Goal: Information Seeking & Learning: Find specific fact

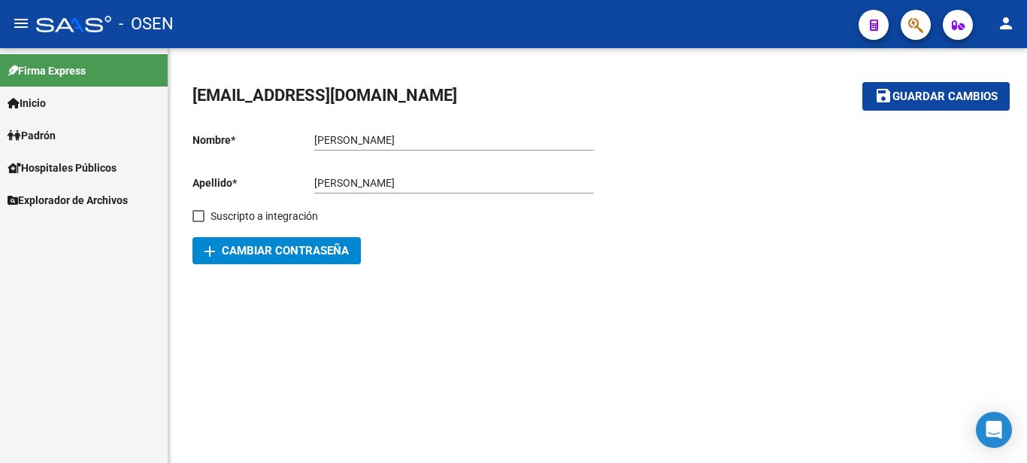
click at [48, 137] on span "Padrón" at bounding box center [32, 135] width 48 height 17
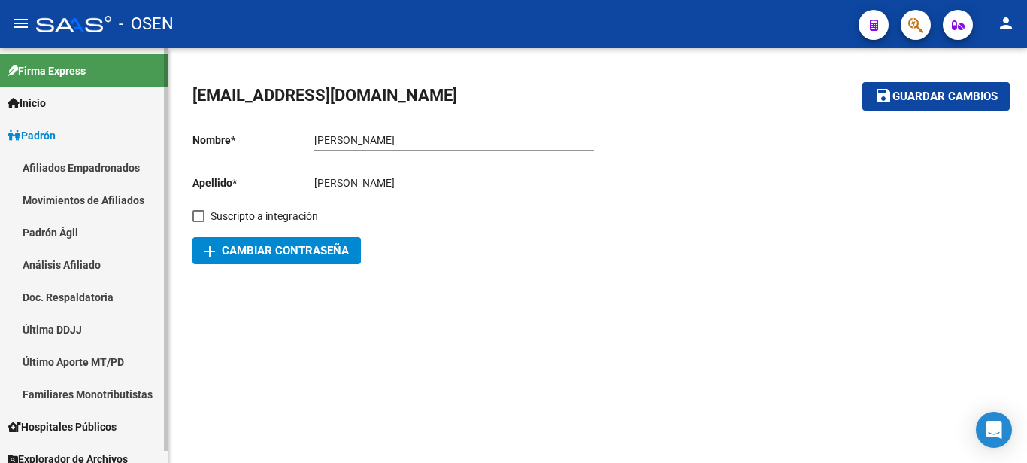
click at [51, 232] on link "Padrón Ágil" at bounding box center [84, 232] width 168 height 32
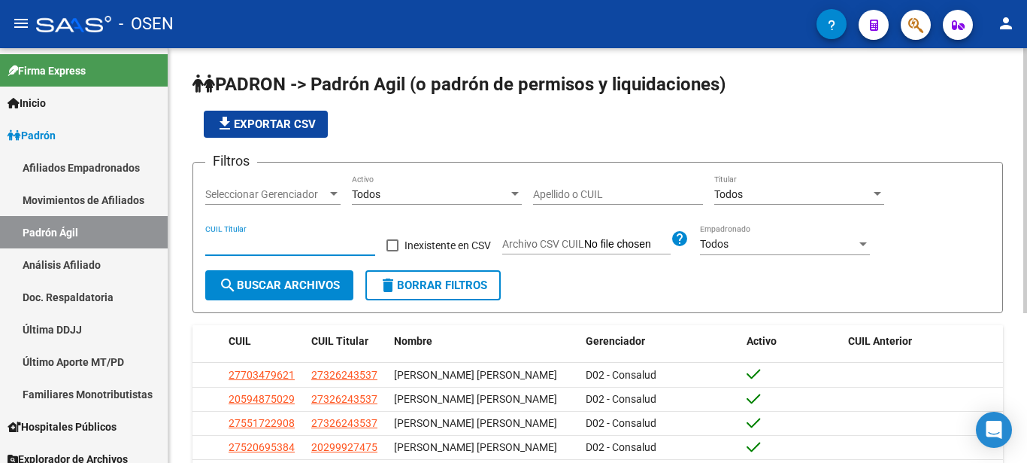
click at [247, 247] on input "CUIL Titular" at bounding box center [290, 244] width 170 height 13
type input "20-23058255-7"
click at [283, 287] on span "search Buscar Archivos" at bounding box center [279, 285] width 121 height 14
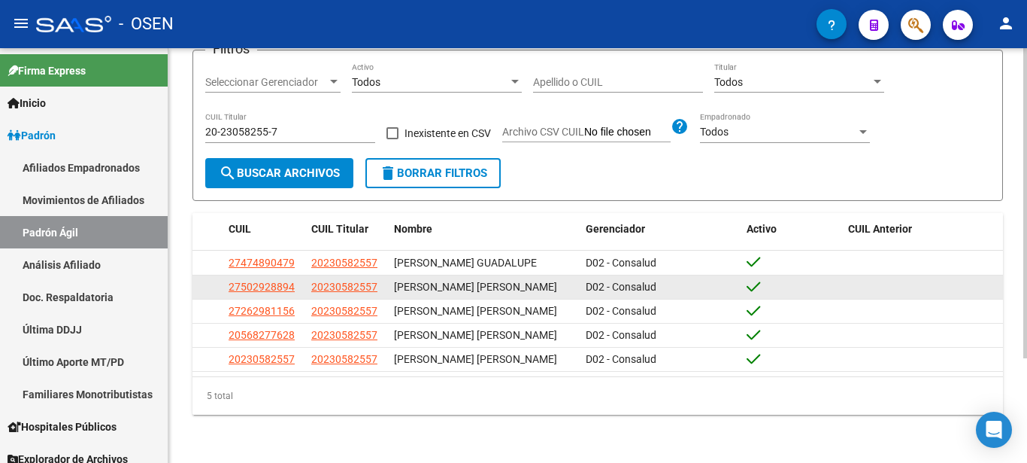
drag, startPoint x: 442, startPoint y: 289, endPoint x: 393, endPoint y: 275, distance: 51.7
click at [394, 278] on div "[PERSON_NAME] [PERSON_NAME]" at bounding box center [484, 286] width 180 height 17
click at [478, 290] on div "[PERSON_NAME] [PERSON_NAME]" at bounding box center [484, 286] width 180 height 17
drag, startPoint x: 444, startPoint y: 290, endPoint x: 390, endPoint y: 272, distance: 57.1
click at [394, 278] on div "[PERSON_NAME] [PERSON_NAME]" at bounding box center [484, 286] width 180 height 17
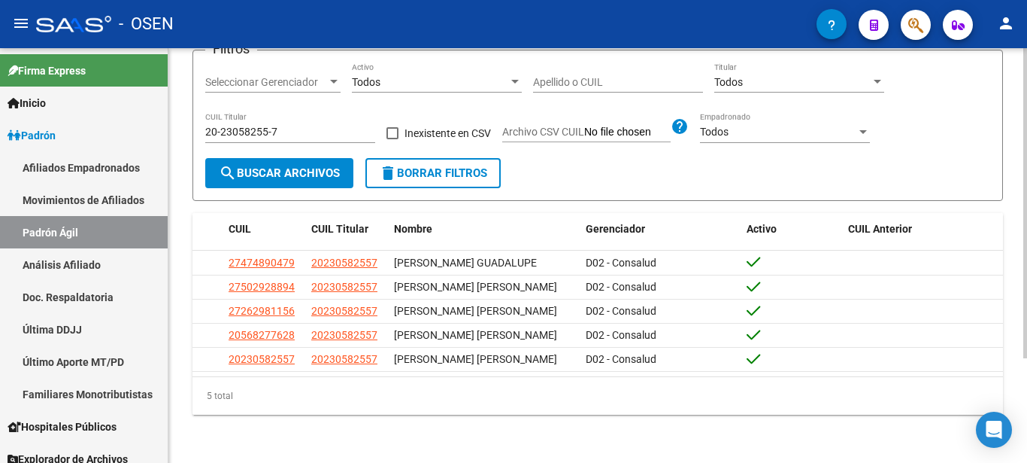
click at [458, 406] on div "5 total" at bounding box center [598, 396] width 811 height 38
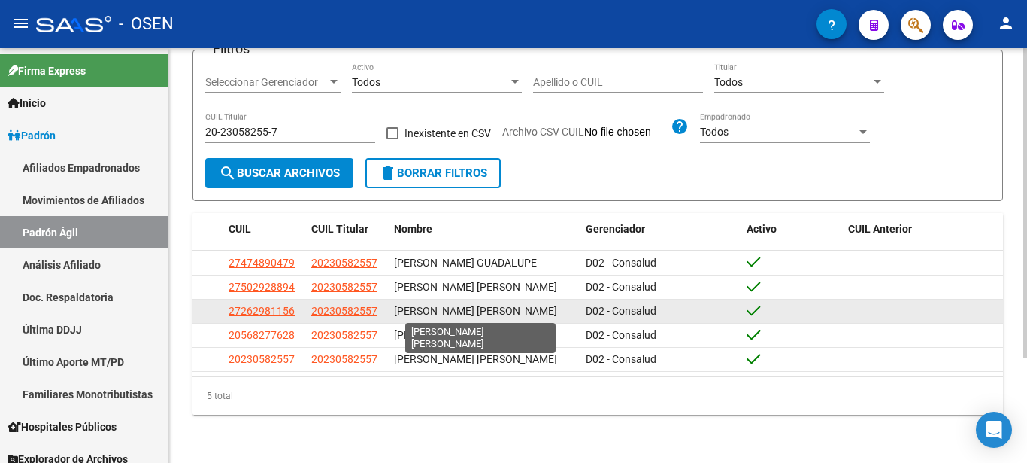
click at [509, 308] on span "[PERSON_NAME] [PERSON_NAME]" at bounding box center [475, 311] width 163 height 12
